Goal: Check status: Check status

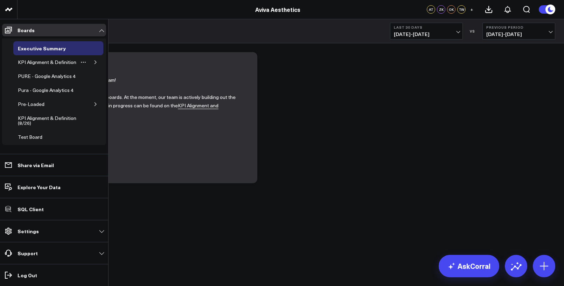
click at [93, 64] on icon "button" at bounding box center [95, 62] width 4 height 4
click at [35, 81] on div "Appointments" at bounding box center [38, 76] width 34 height 8
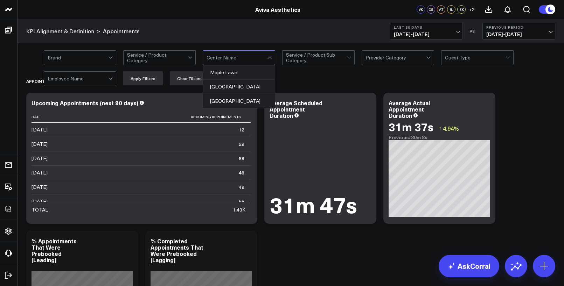
click at [249, 62] on div at bounding box center [237, 58] width 61 height 14
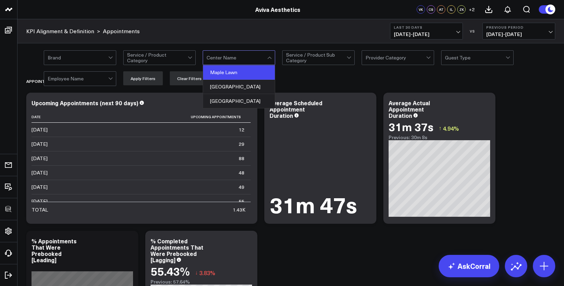
click at [243, 69] on div "Maple Lawn" at bounding box center [239, 72] width 72 height 14
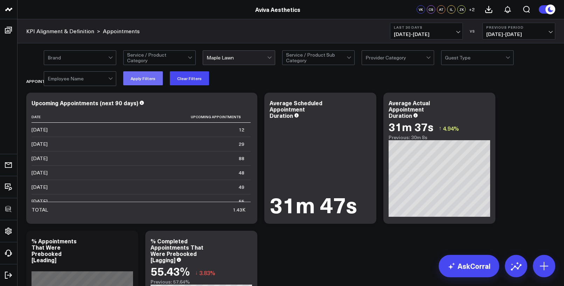
click at [149, 79] on button "Apply Filters" at bounding box center [143, 78] width 40 height 14
